Goal: Task Accomplishment & Management: Complete application form

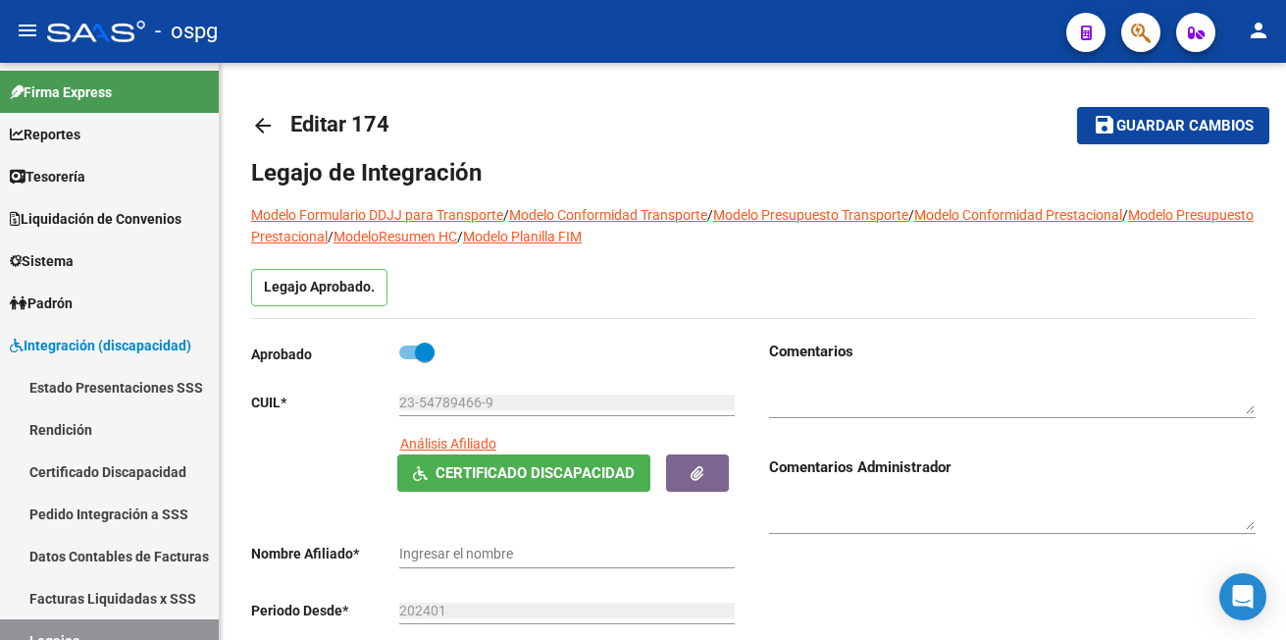
type input "[PERSON_NAME] [PERSON_NAME]"
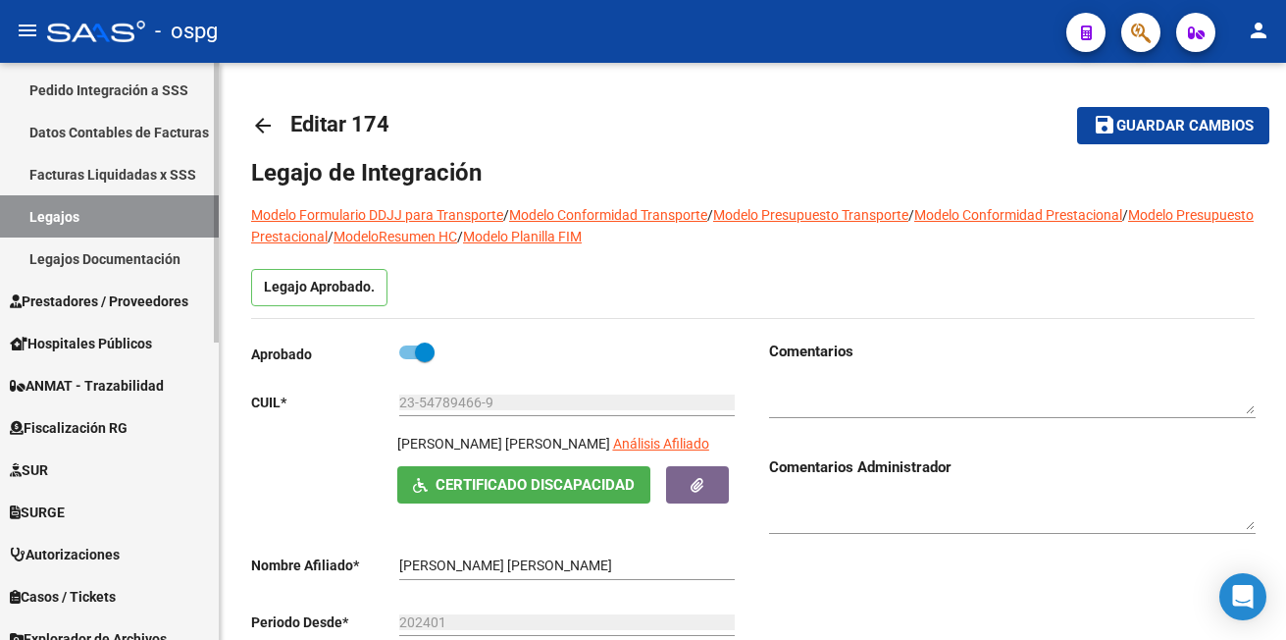
scroll to position [490, 0]
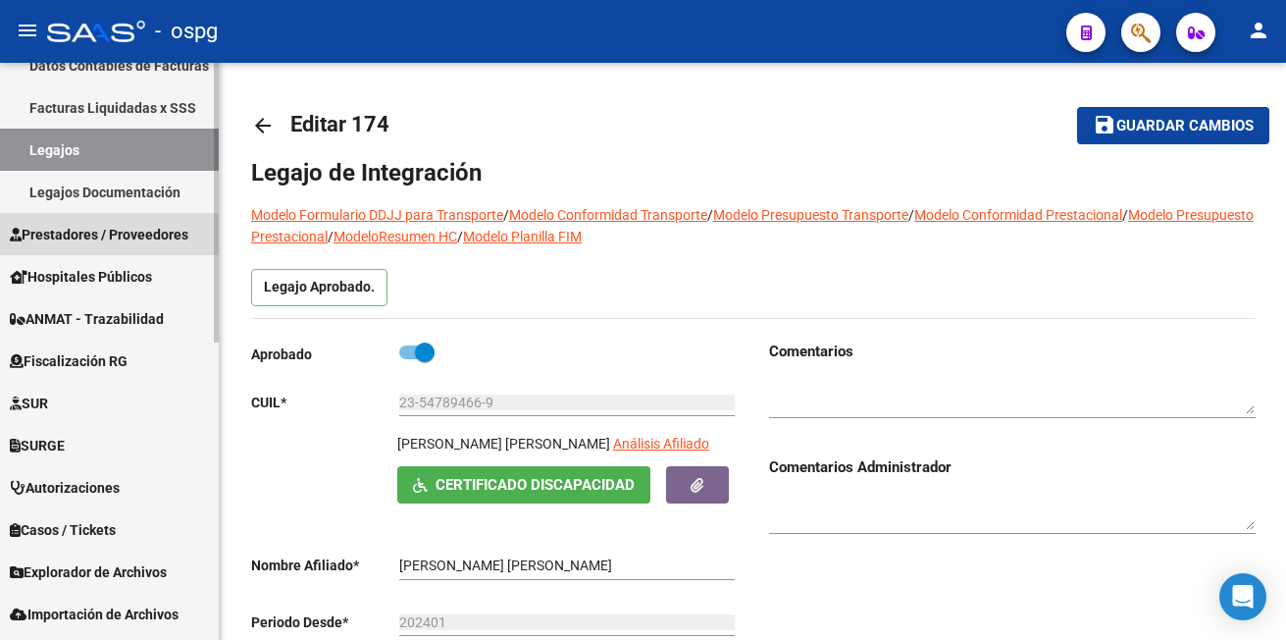
click at [77, 224] on span "Prestadores / Proveedores" at bounding box center [99, 235] width 179 height 22
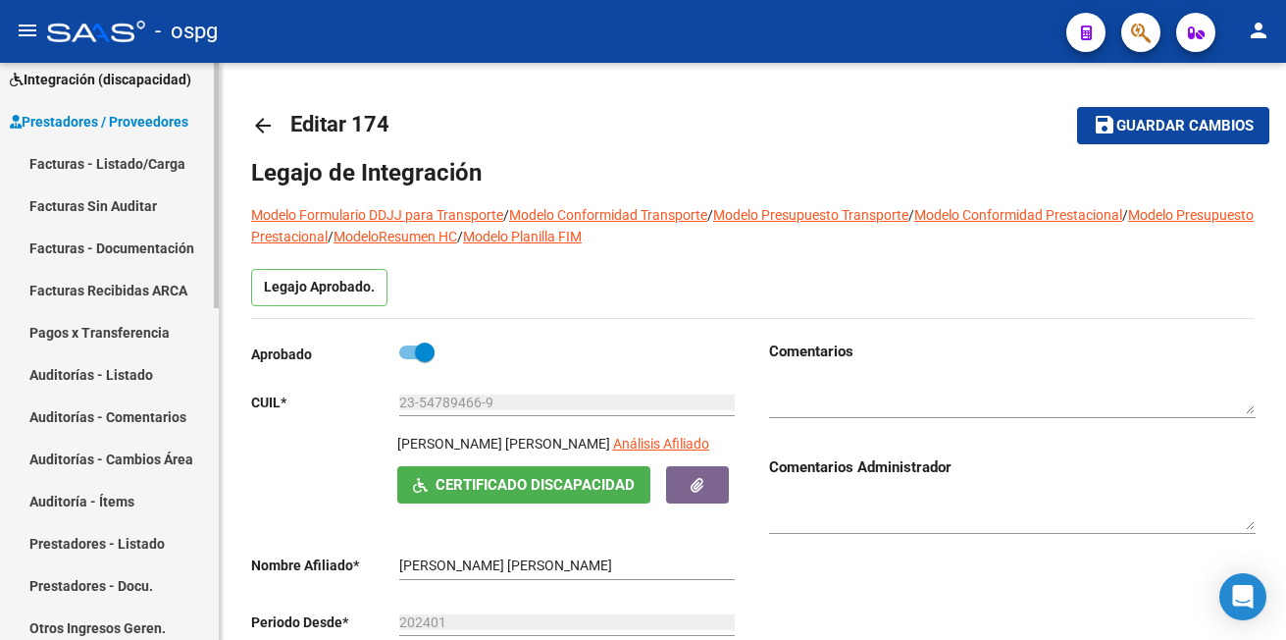
scroll to position [196, 0]
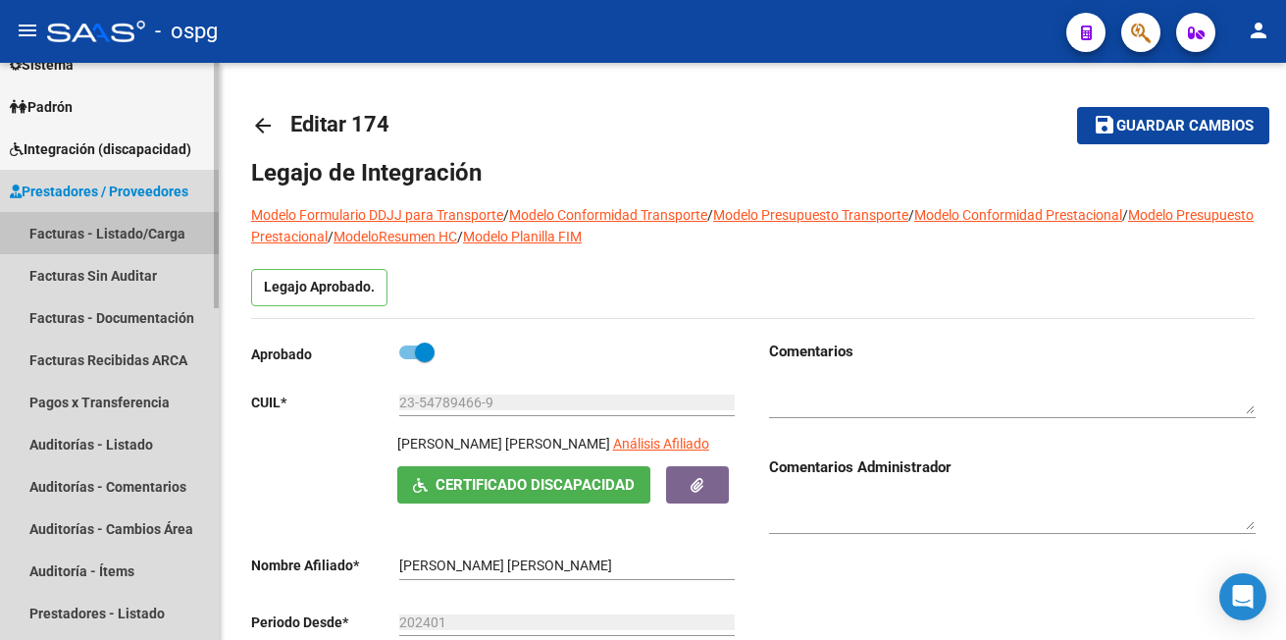
click at [98, 222] on link "Facturas - Listado/Carga" at bounding box center [109, 233] width 219 height 42
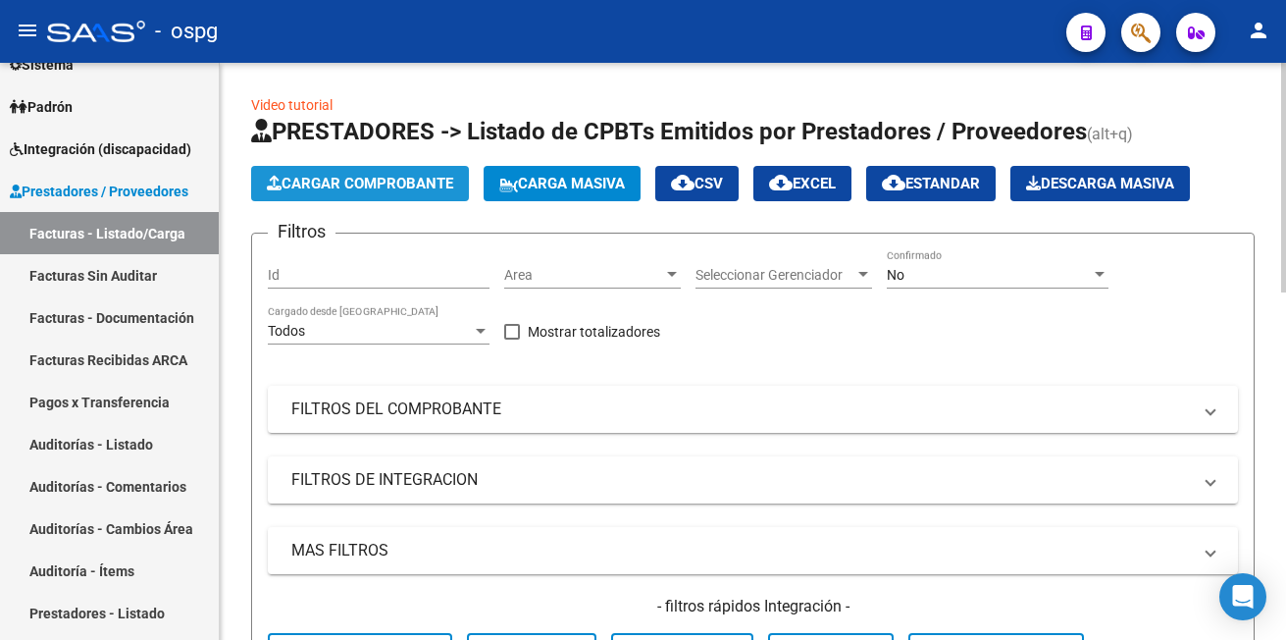
click at [287, 170] on button "Cargar Comprobante" at bounding box center [360, 183] width 218 height 35
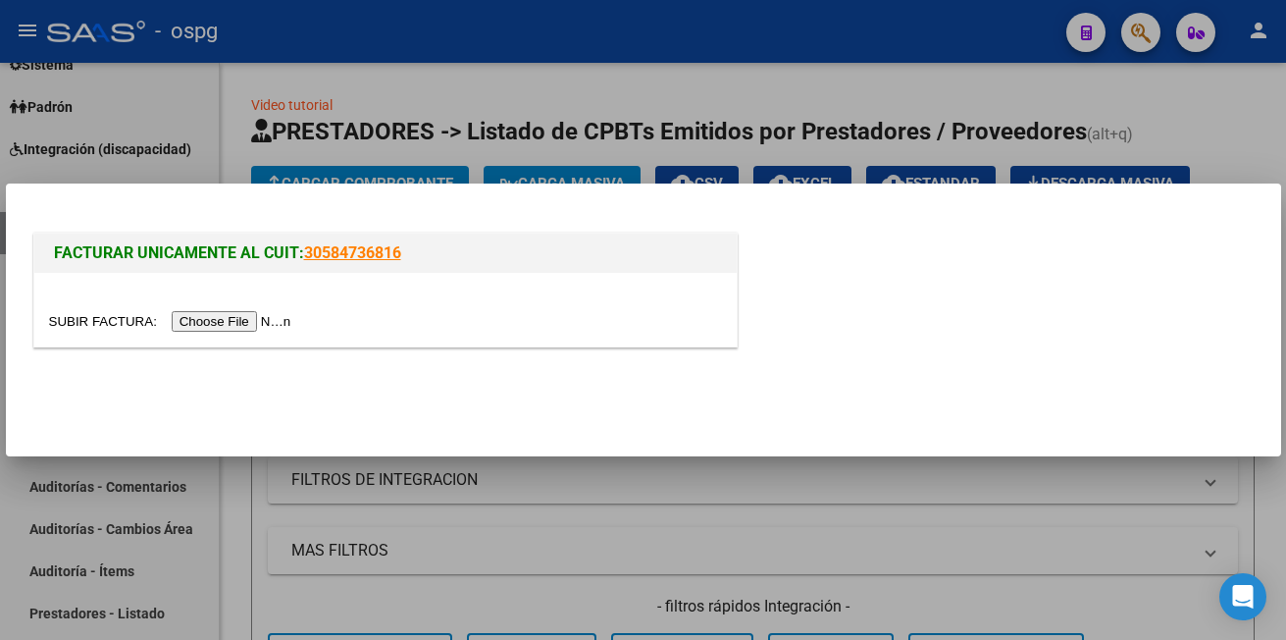
click at [221, 319] on input "file" at bounding box center [173, 321] width 248 height 21
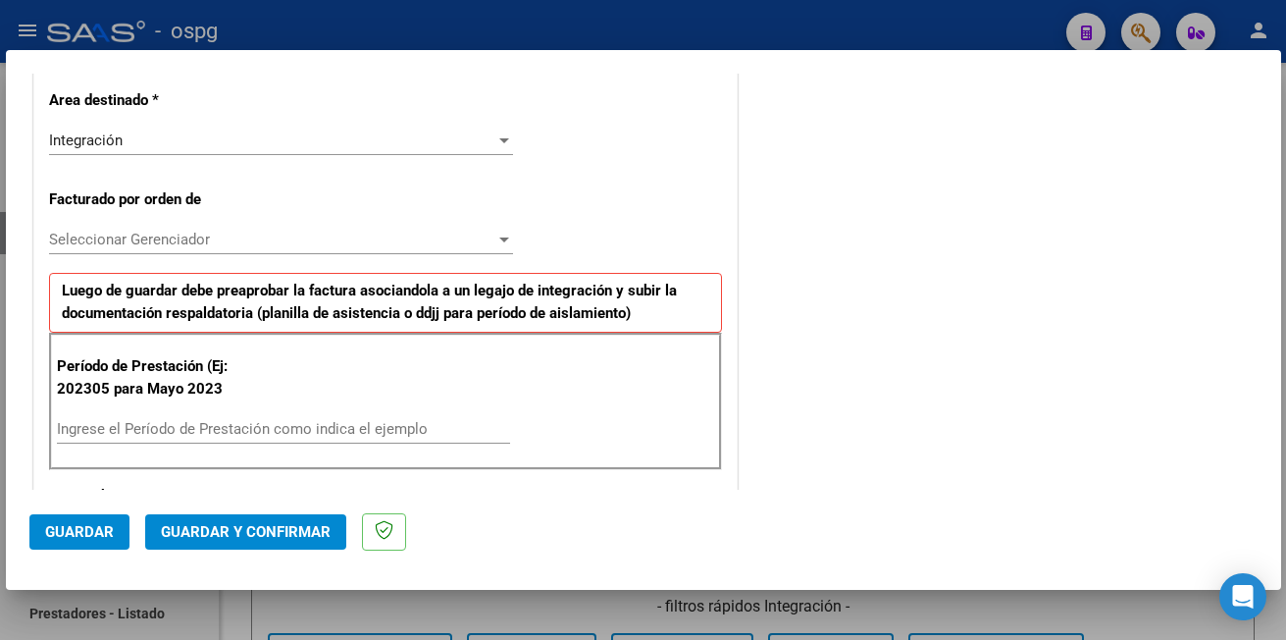
scroll to position [490, 0]
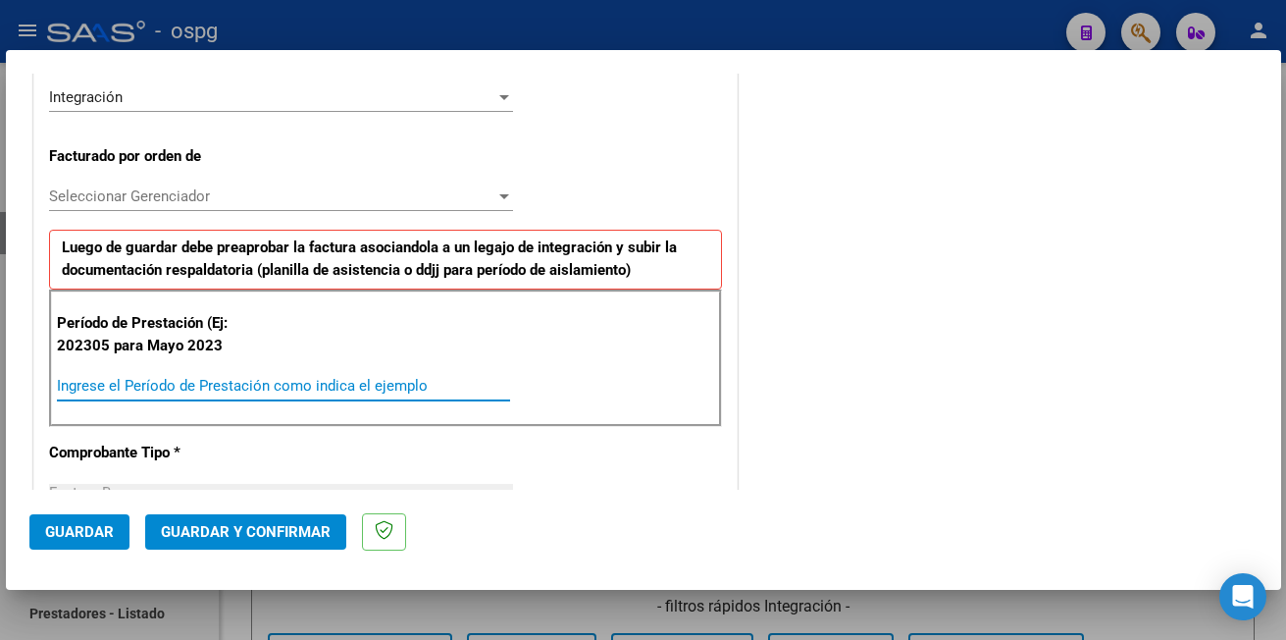
click at [112, 391] on input "Ingrese el Período de Prestación como indica el ejemplo" at bounding box center [283, 386] width 453 height 18
type input "202507"
click at [65, 532] on span "Guardar" at bounding box center [79, 532] width 69 height 18
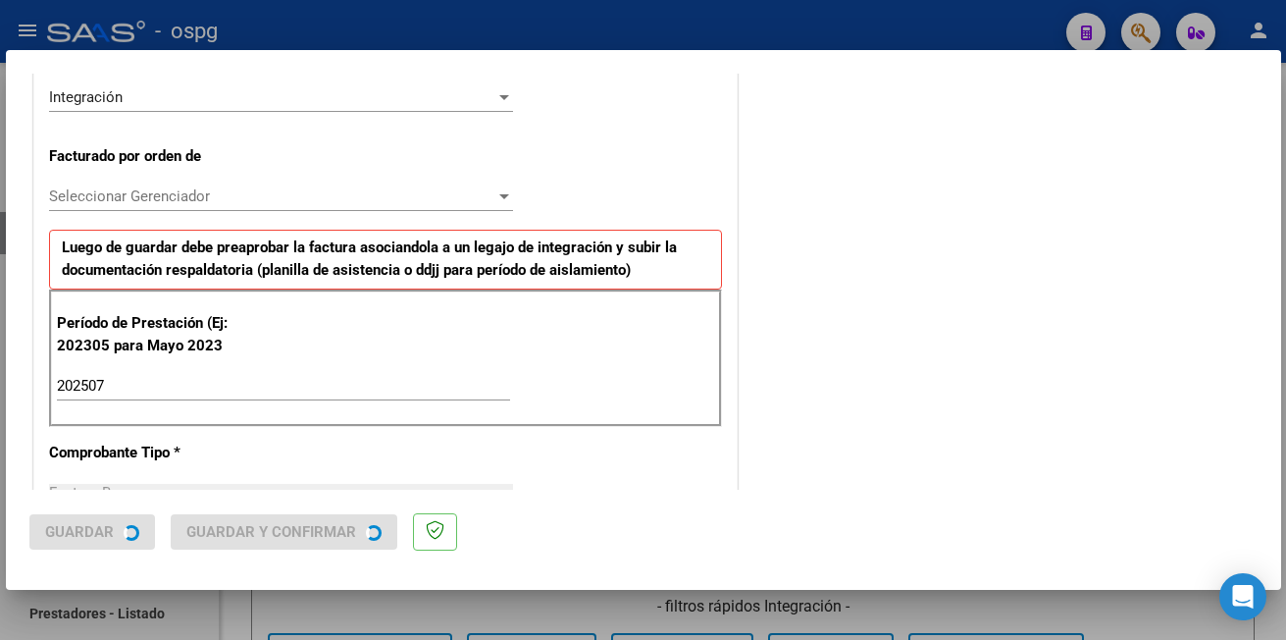
scroll to position [0, 0]
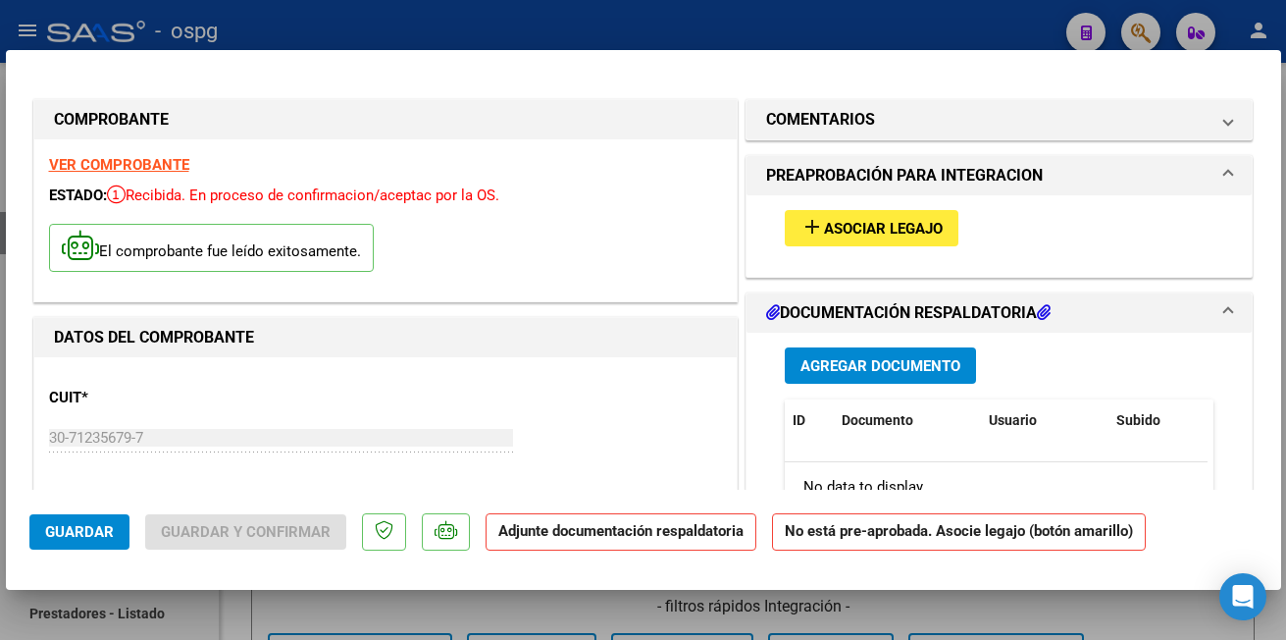
click at [294, 21] on div at bounding box center [643, 320] width 1286 height 640
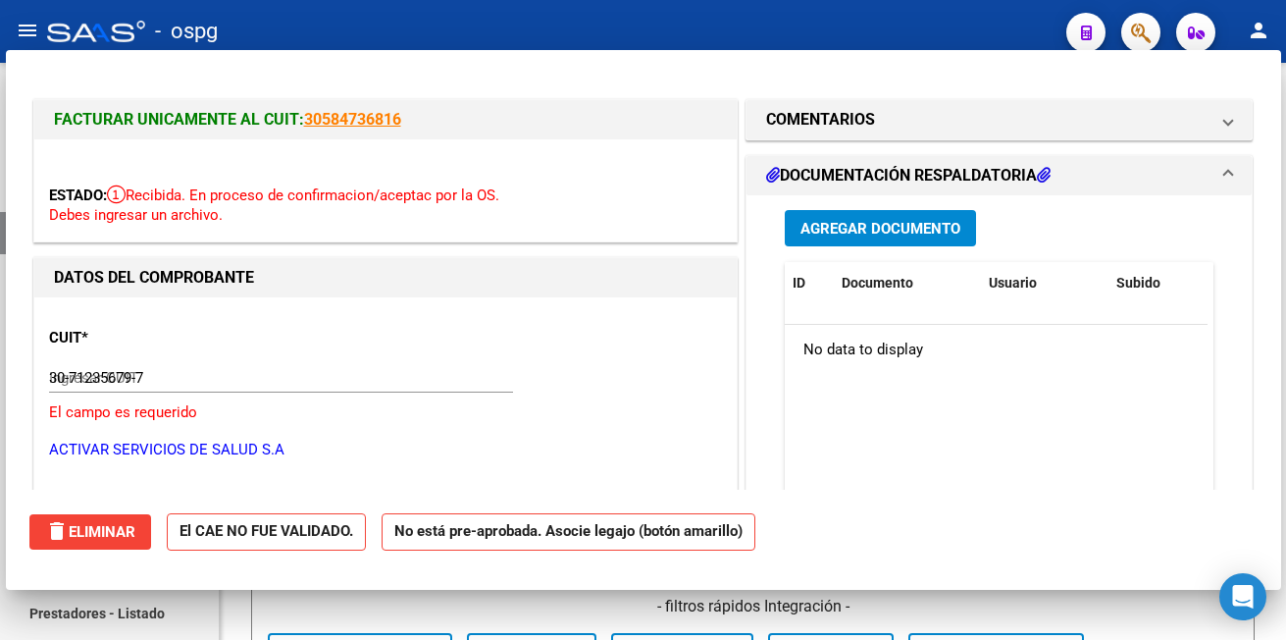
type input "$ 0,00"
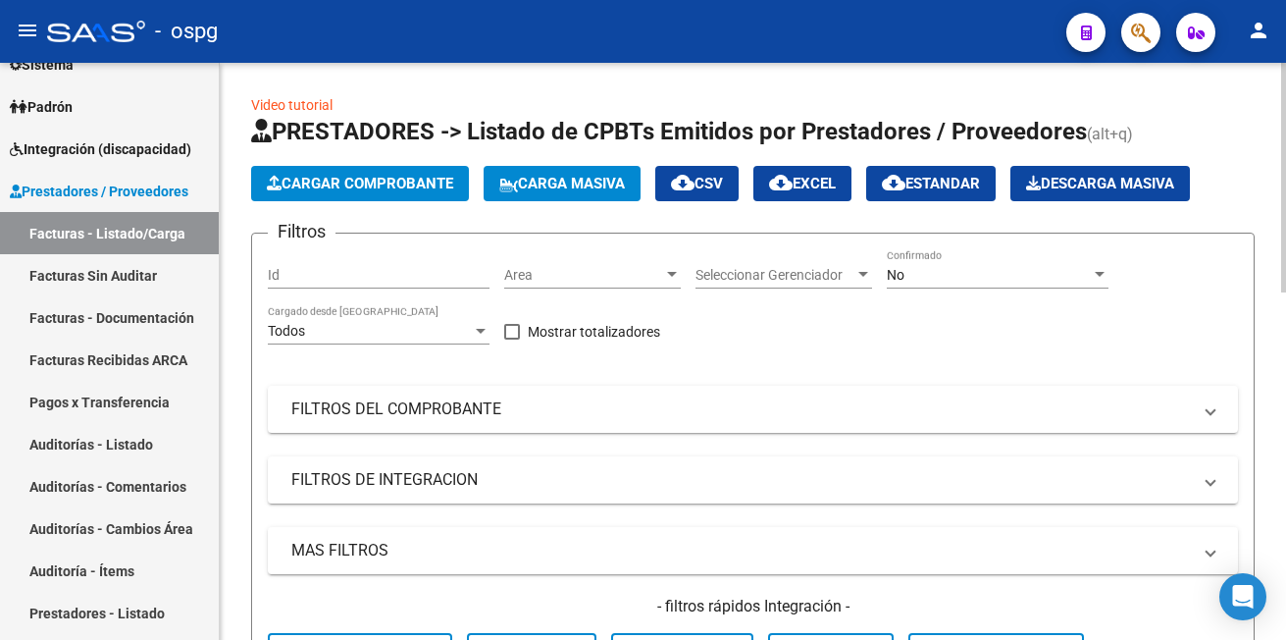
click at [344, 184] on span "Cargar Comprobante" at bounding box center [360, 184] width 186 height 18
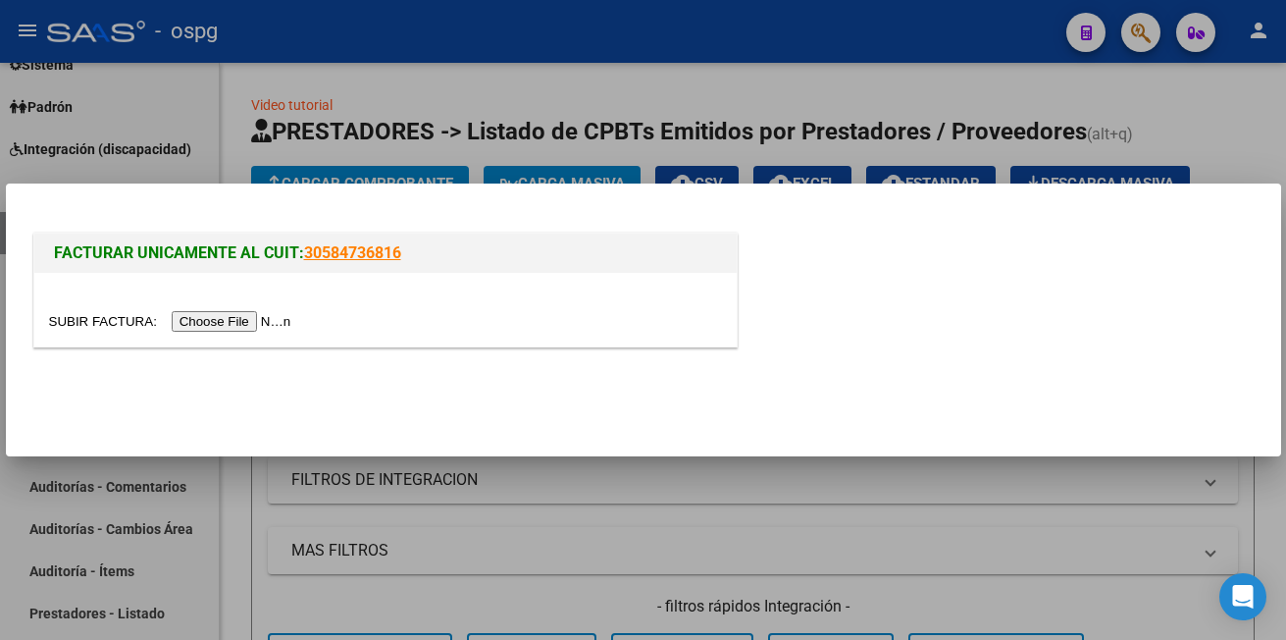
click at [232, 327] on input "file" at bounding box center [173, 321] width 248 height 21
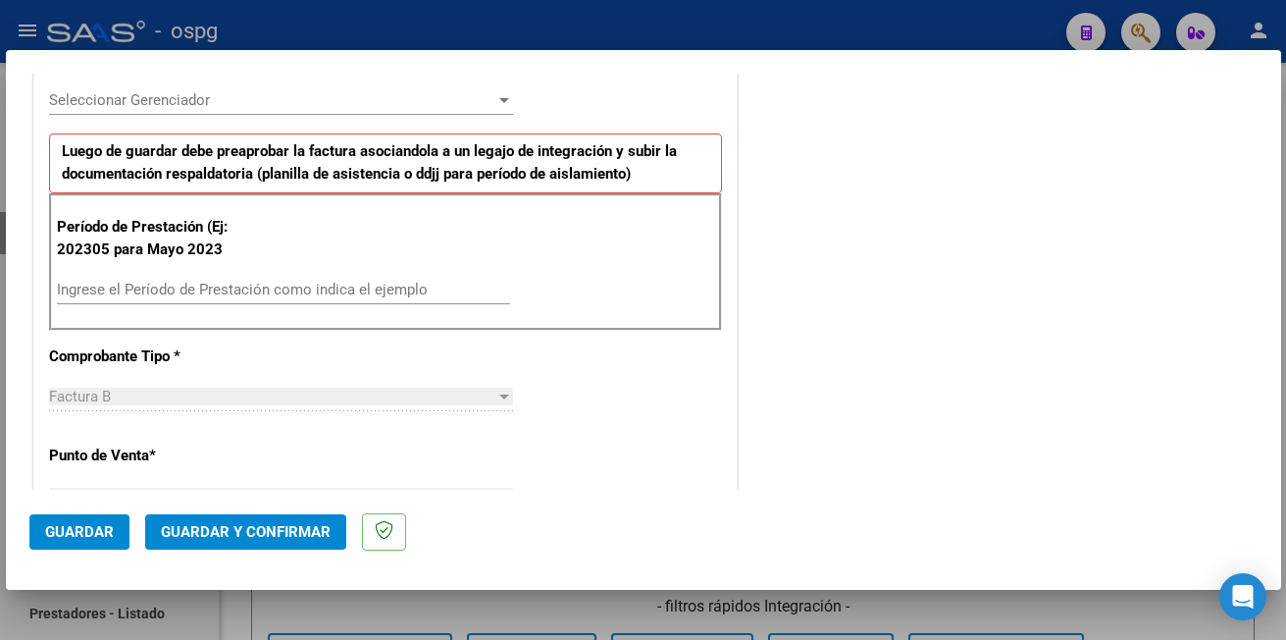
scroll to position [589, 0]
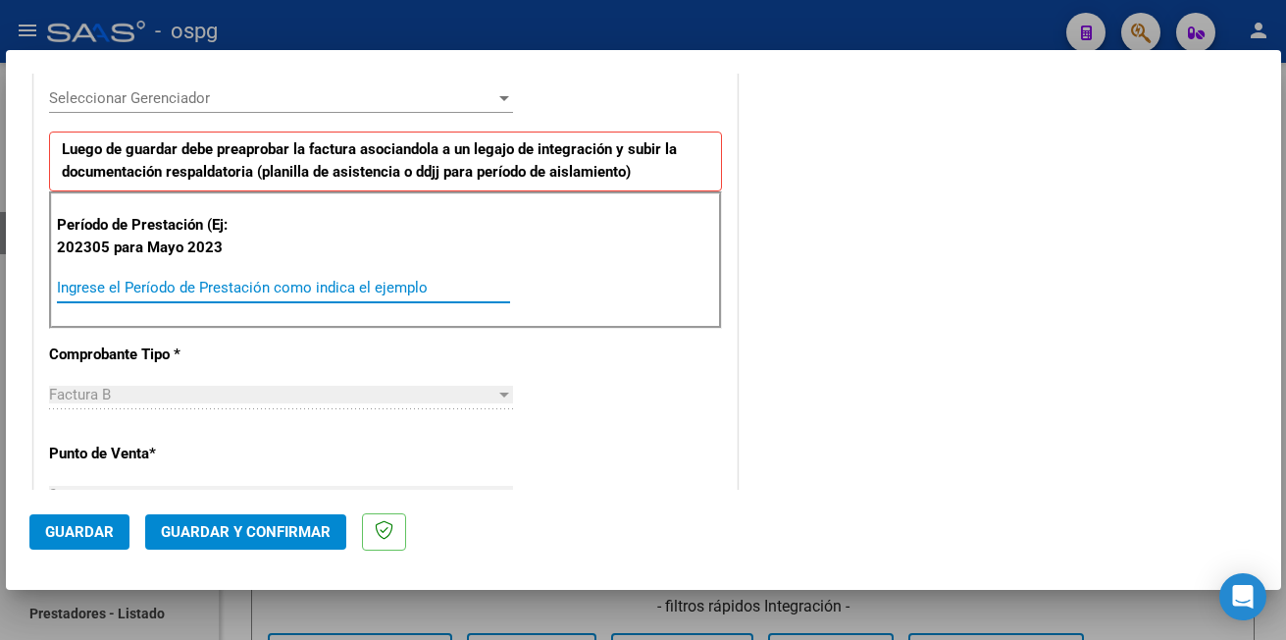
click at [133, 288] on input "Ingrese el Período de Prestación como indica el ejemplo" at bounding box center [283, 288] width 453 height 18
type input "202507"
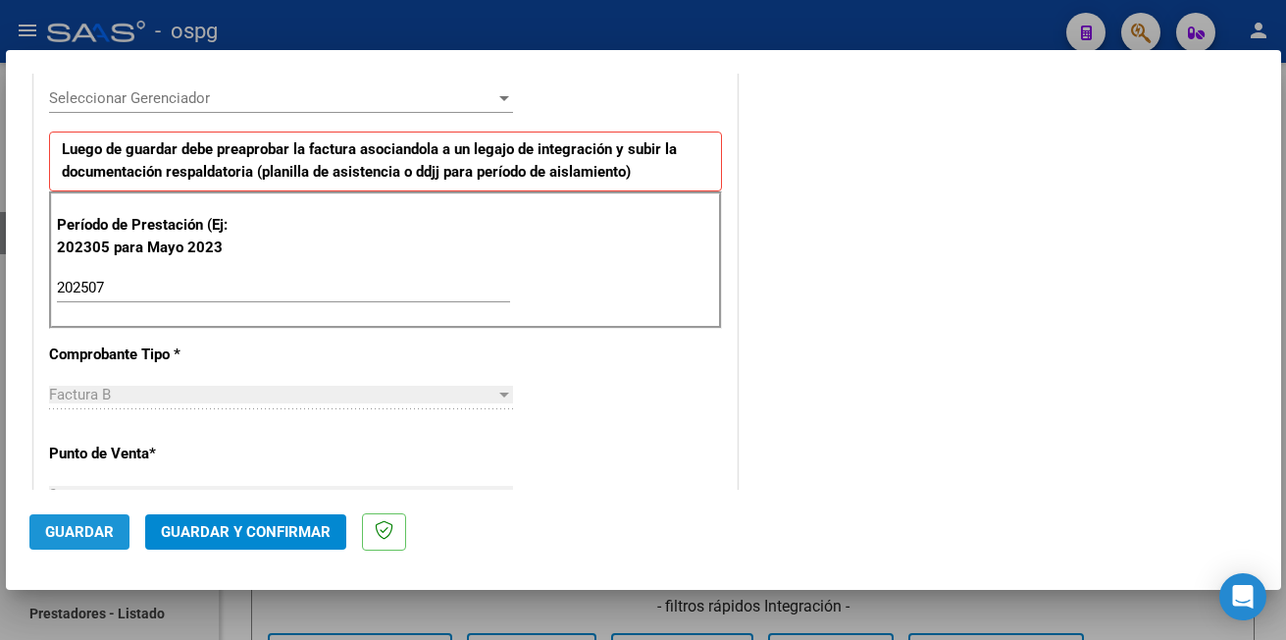
click at [73, 528] on span "Guardar" at bounding box center [79, 532] width 69 height 18
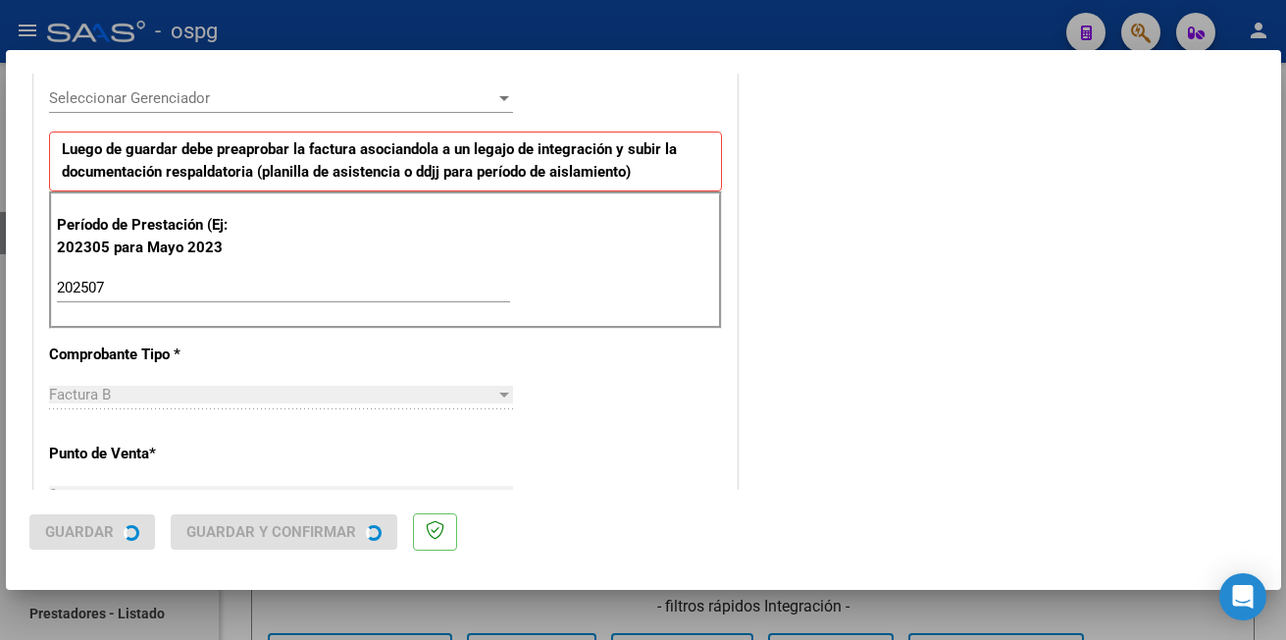
scroll to position [0, 0]
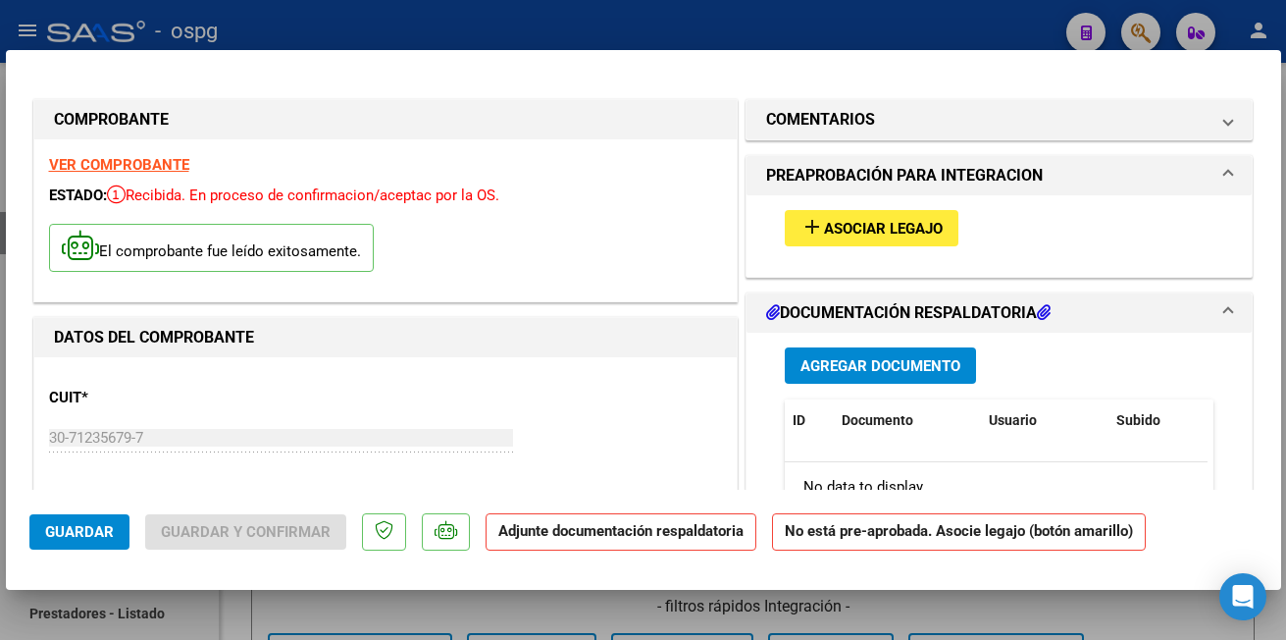
click at [297, 37] on div at bounding box center [643, 320] width 1286 height 640
type input "$ 0,00"
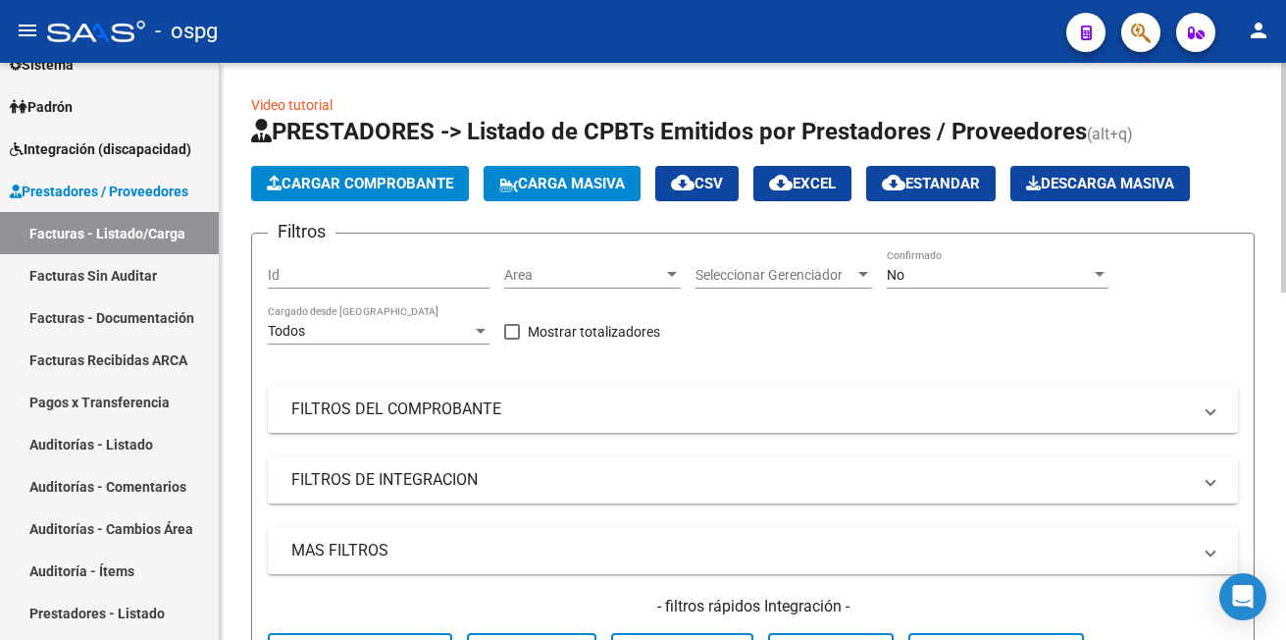
click at [323, 177] on span "Cargar Comprobante" at bounding box center [360, 184] width 186 height 18
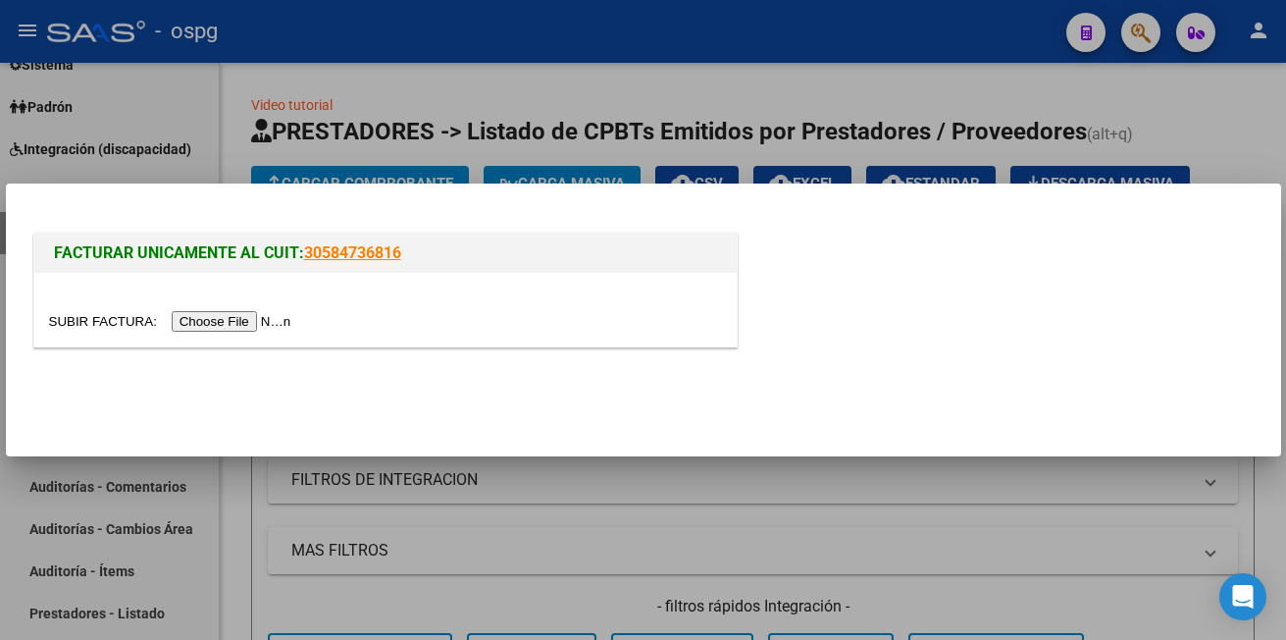
click at [241, 315] on input "file" at bounding box center [173, 321] width 248 height 21
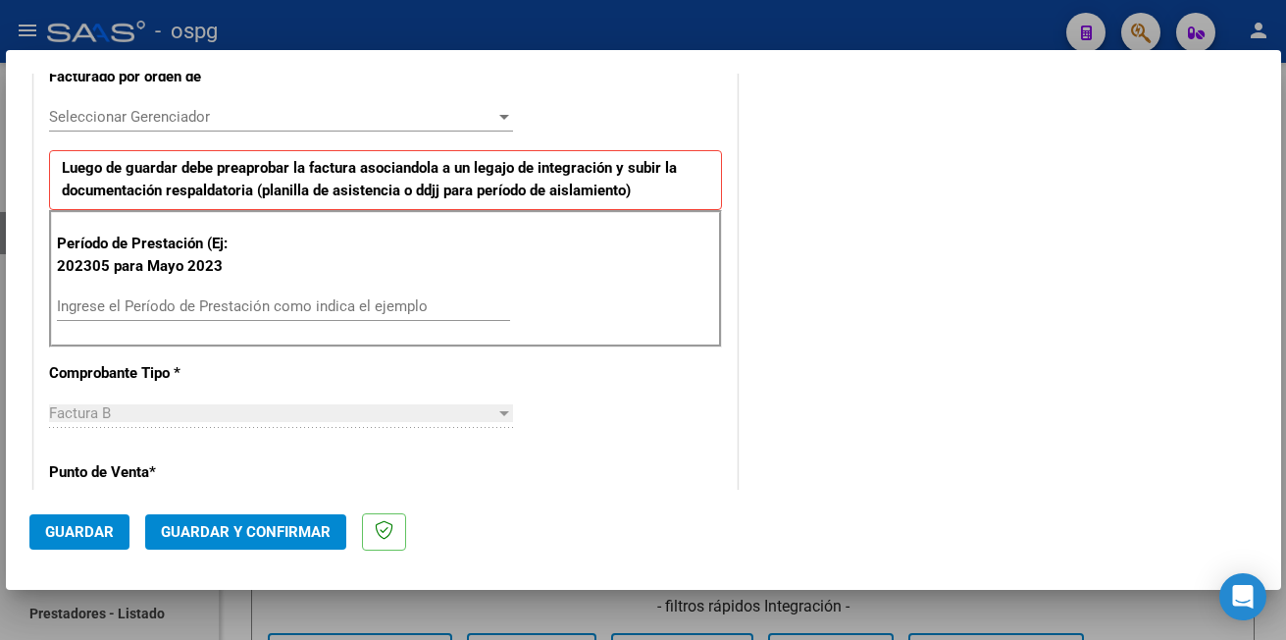
scroll to position [589, 0]
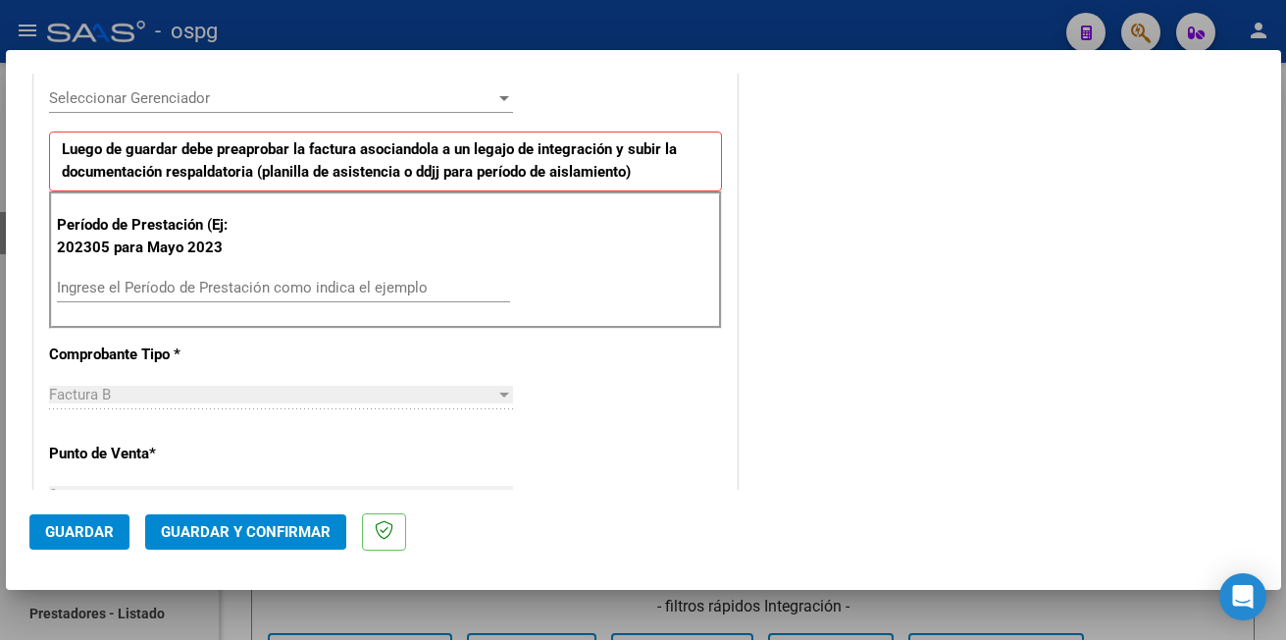
click at [119, 290] on input "Ingrese el Período de Prestación como indica el ejemplo" at bounding box center [283, 288] width 453 height 18
type input "202507"
click at [72, 521] on button "Guardar" at bounding box center [79, 531] width 100 height 35
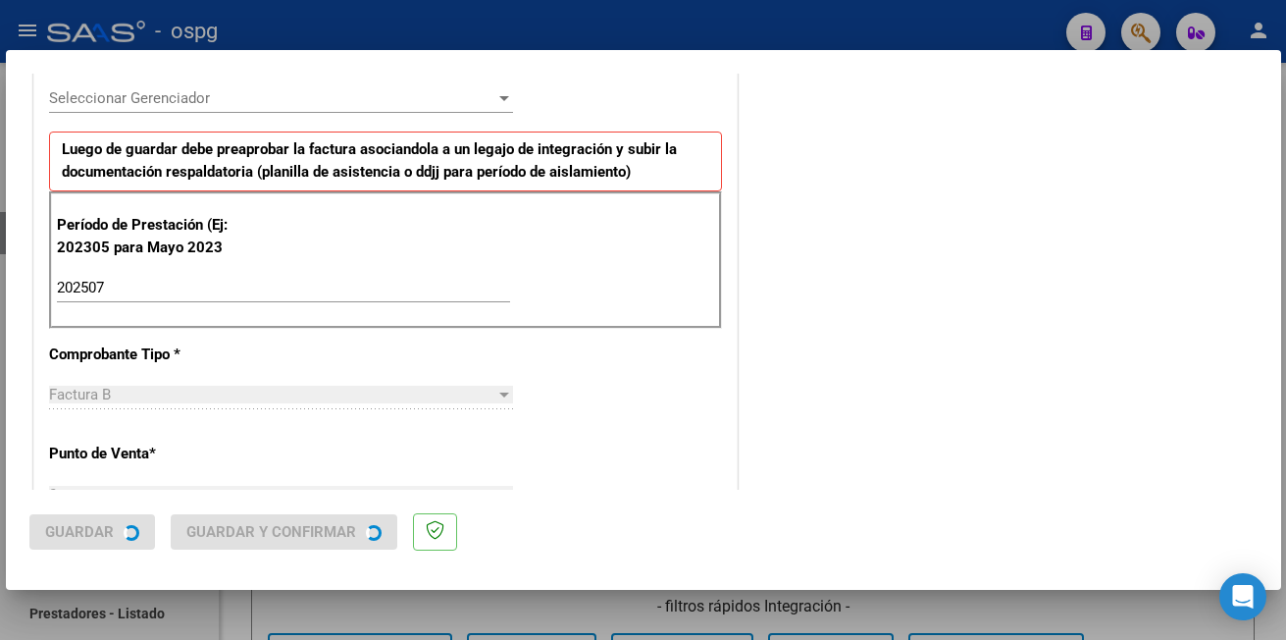
scroll to position [0, 0]
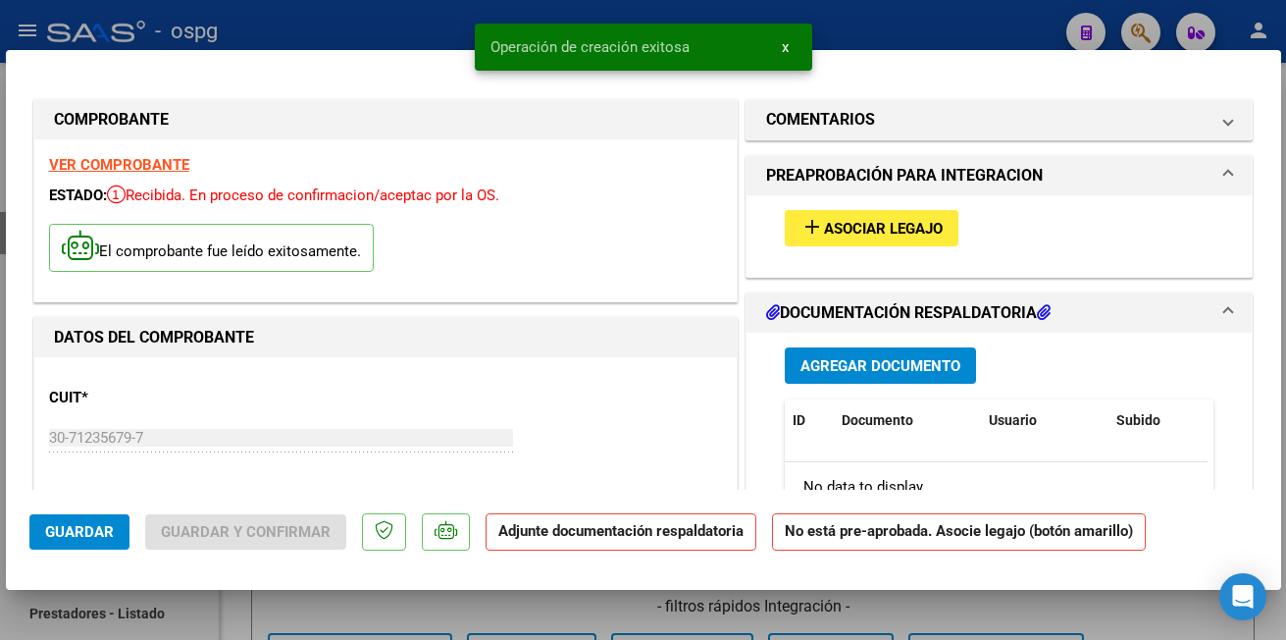
click at [283, 16] on div at bounding box center [643, 320] width 1286 height 640
type input "$ 0,00"
